Goal: Information Seeking & Learning: Learn about a topic

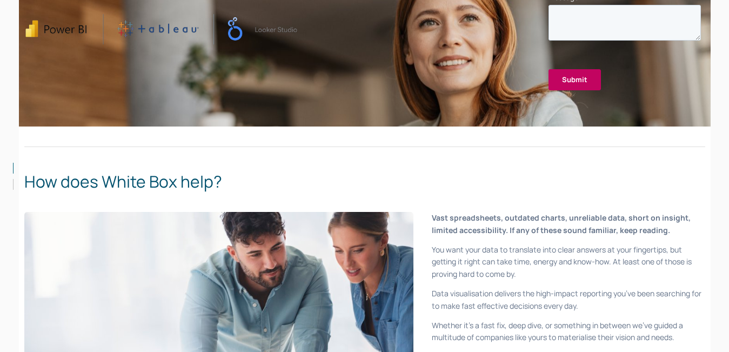
scroll to position [378, 0]
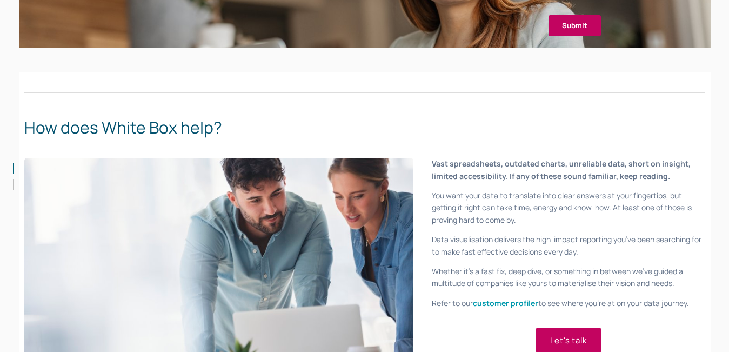
click at [570, 190] on p "You want your data to translate into clear answers at your fingertips, but gett…" at bounding box center [568, 208] width 273 height 36
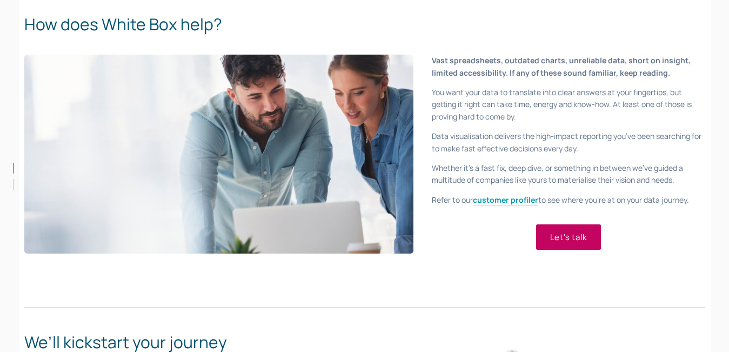
scroll to position [0, 0]
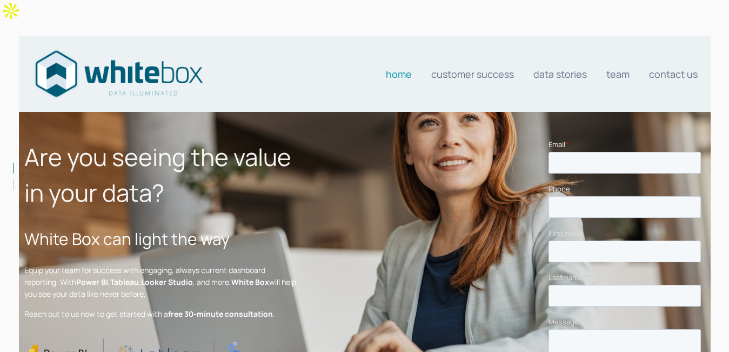
click at [119, 172] on h1 "Are you seeing the value in your data?" at bounding box center [160, 174] width 273 height 71
click at [120, 172] on h1 "Are you seeing the value in your data?" at bounding box center [160, 174] width 273 height 71
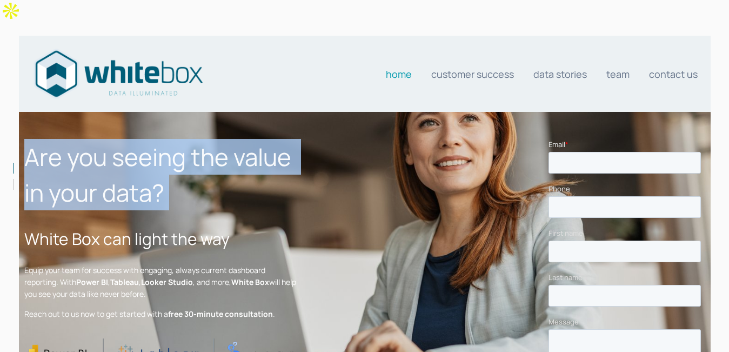
click at [120, 172] on h1 "Are you seeing the value in your data?" at bounding box center [160, 174] width 273 height 71
click at [125, 170] on h1 "Are you seeing the value in your data?" at bounding box center [160, 174] width 273 height 71
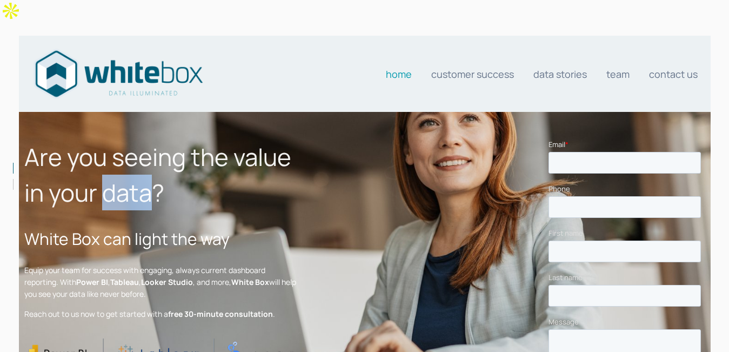
click at [125, 170] on h1 "Are you seeing the value in your data?" at bounding box center [160, 174] width 273 height 71
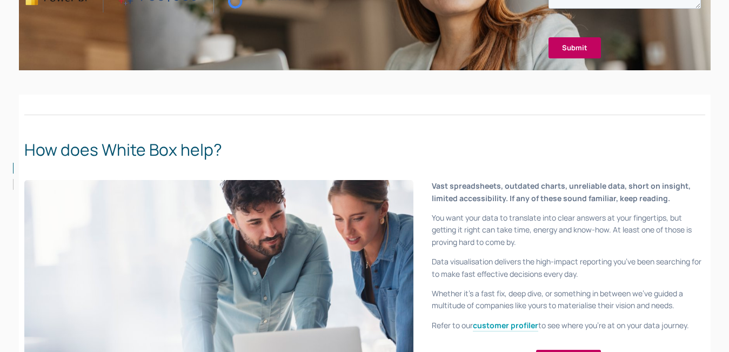
scroll to position [378, 0]
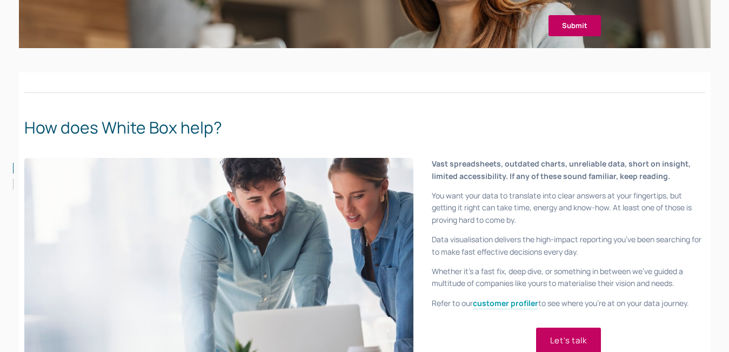
click at [481, 234] on p "Data visualisation delivers the high-impact reporting you’ve been searching for…" at bounding box center [568, 246] width 273 height 24
drag, startPoint x: 448, startPoint y: 213, endPoint x: 429, endPoint y: 212, distance: 18.9
click at [429, 212] on div "Vast spreadsheets, outdated charts, unreliable data, short on insight, limited …" at bounding box center [568, 234] width 291 height 170
copy p "Data visualisation"
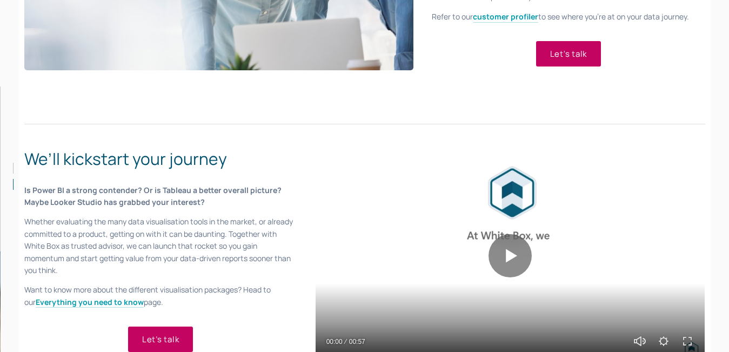
scroll to position [703, 0]
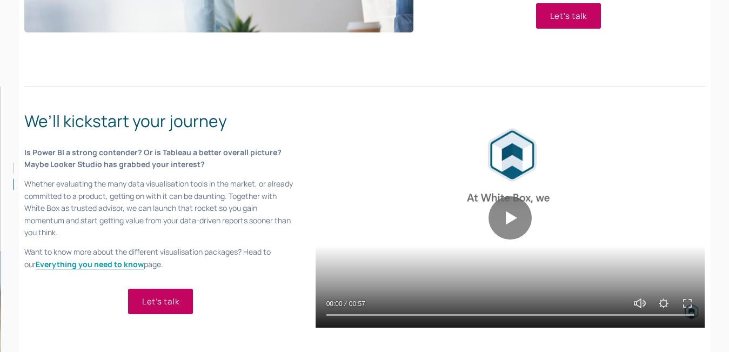
click at [136, 178] on p "Whether evaluating the many data visualisation tools in the market, or already …" at bounding box center [160, 208] width 273 height 61
copy p "data visualisation tools"
drag, startPoint x: 136, startPoint y: 157, endPoint x: 201, endPoint y: 156, distance: 65.4
click at [201, 178] on p "Whether evaluating the many data visualisation tools in the market, or already …" at bounding box center [160, 208] width 273 height 61
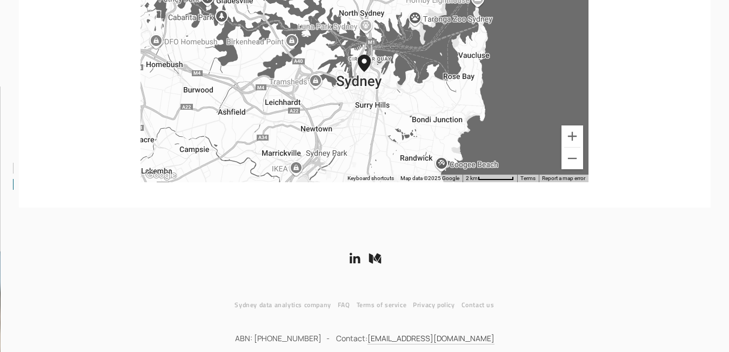
scroll to position [2233, 0]
